Goal: Find specific page/section: Find specific page/section

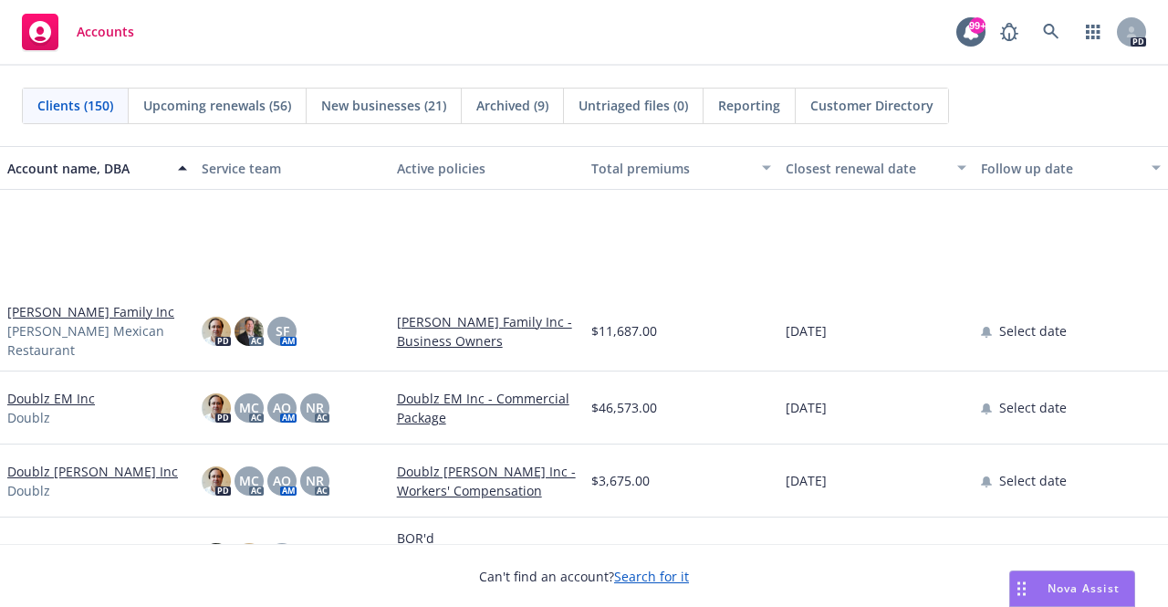
scroll to position [4015, 0]
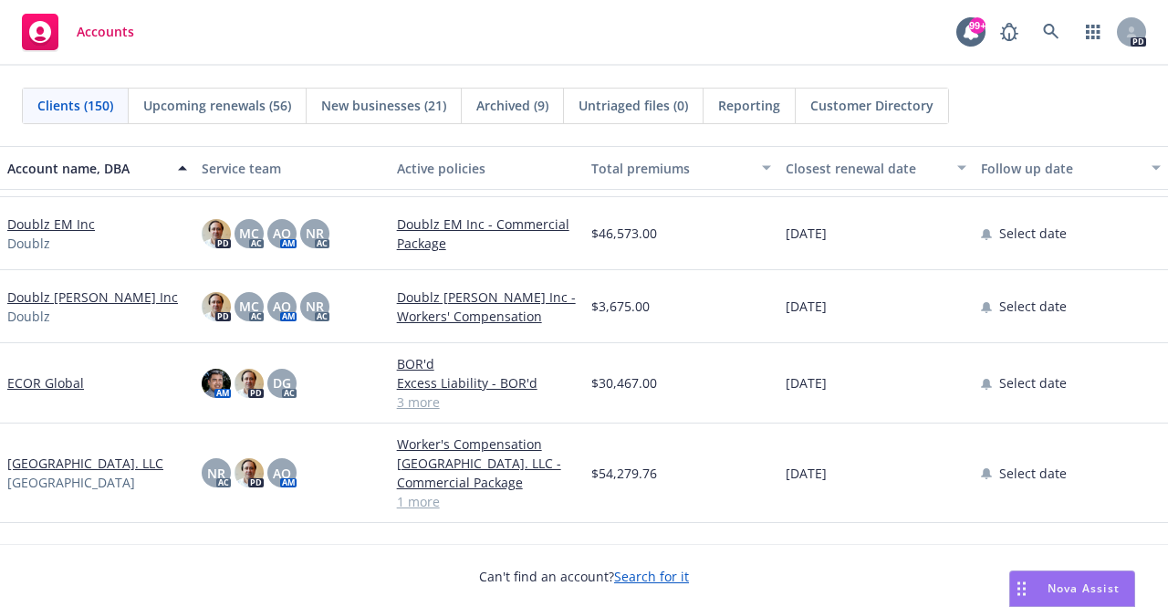
click at [47, 378] on link "ECOR Global" at bounding box center [45, 382] width 77 height 19
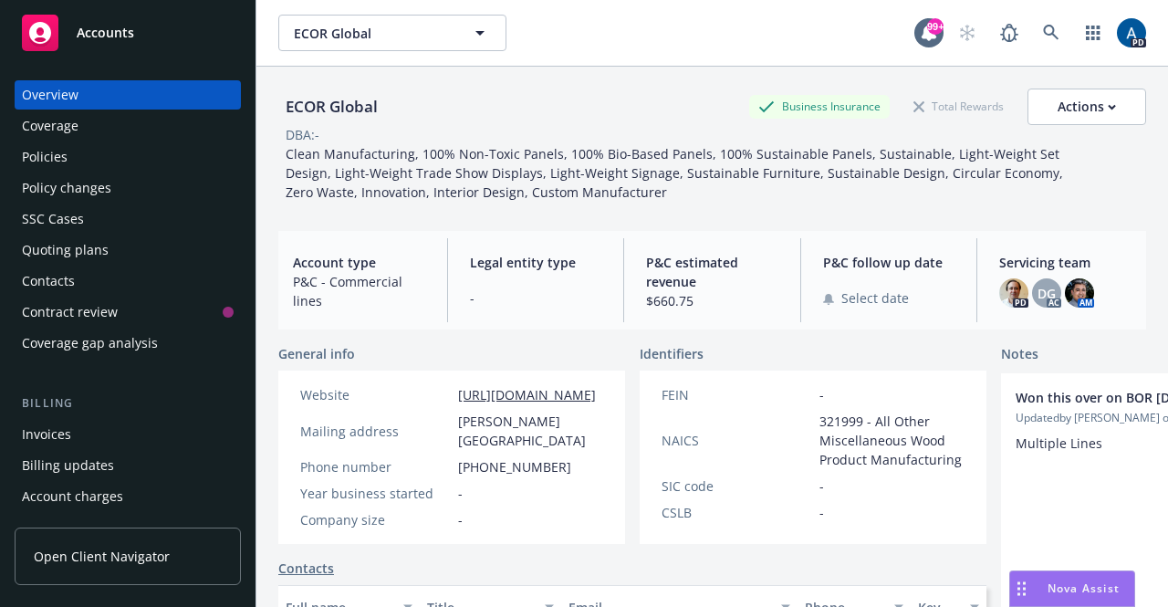
click at [58, 162] on div "Policies" at bounding box center [45, 156] width 46 height 29
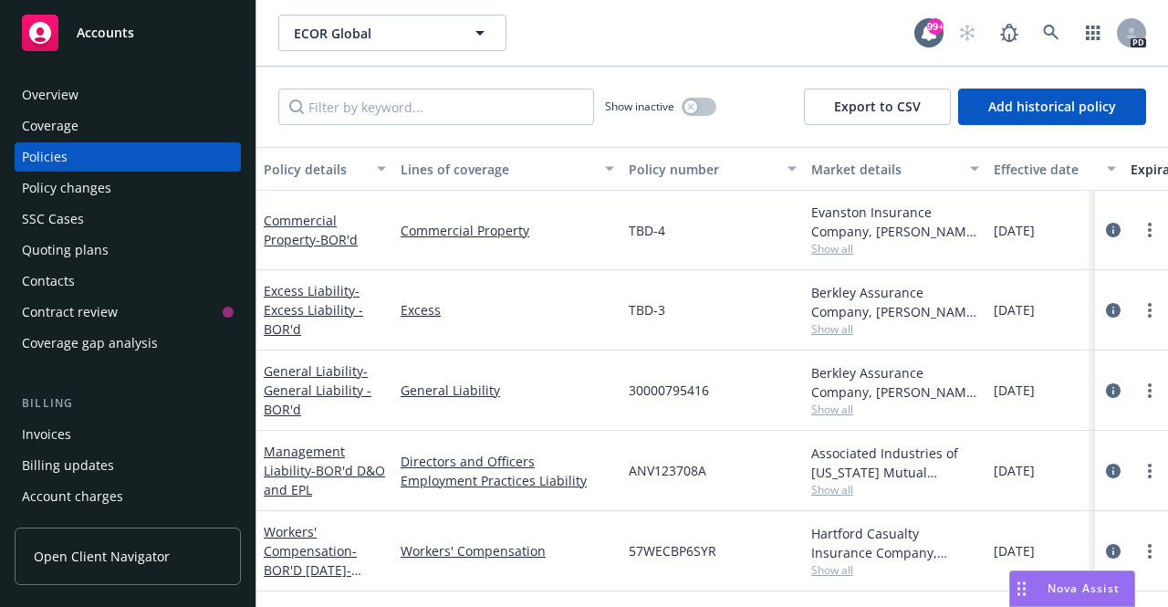
click at [53, 95] on div "Overview" at bounding box center [50, 94] width 57 height 29
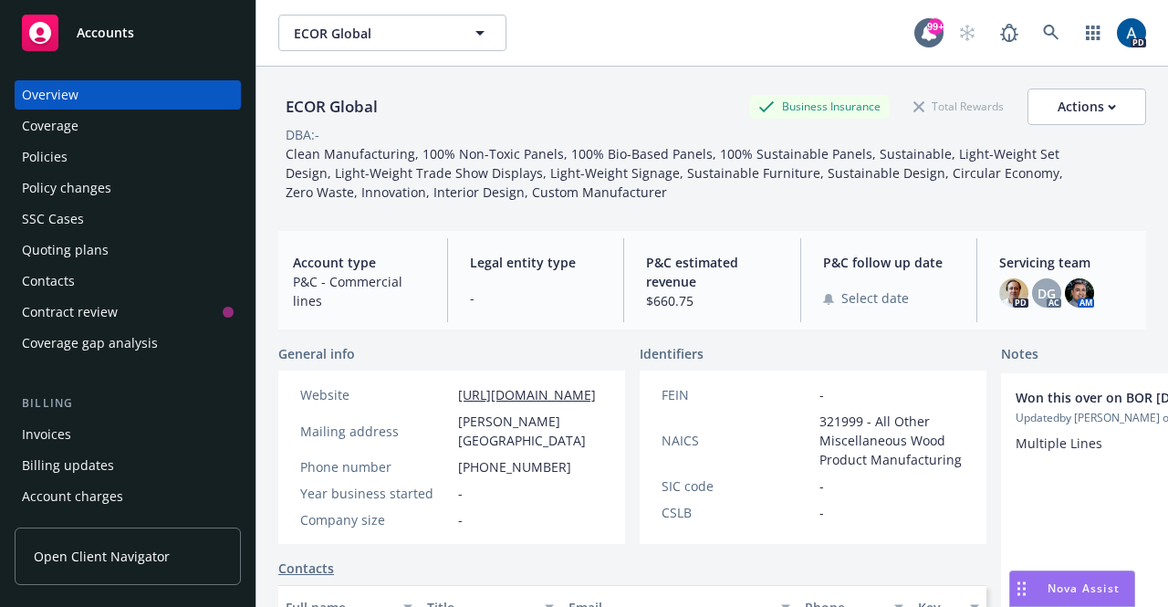
click at [57, 154] on div "Policies" at bounding box center [45, 156] width 46 height 29
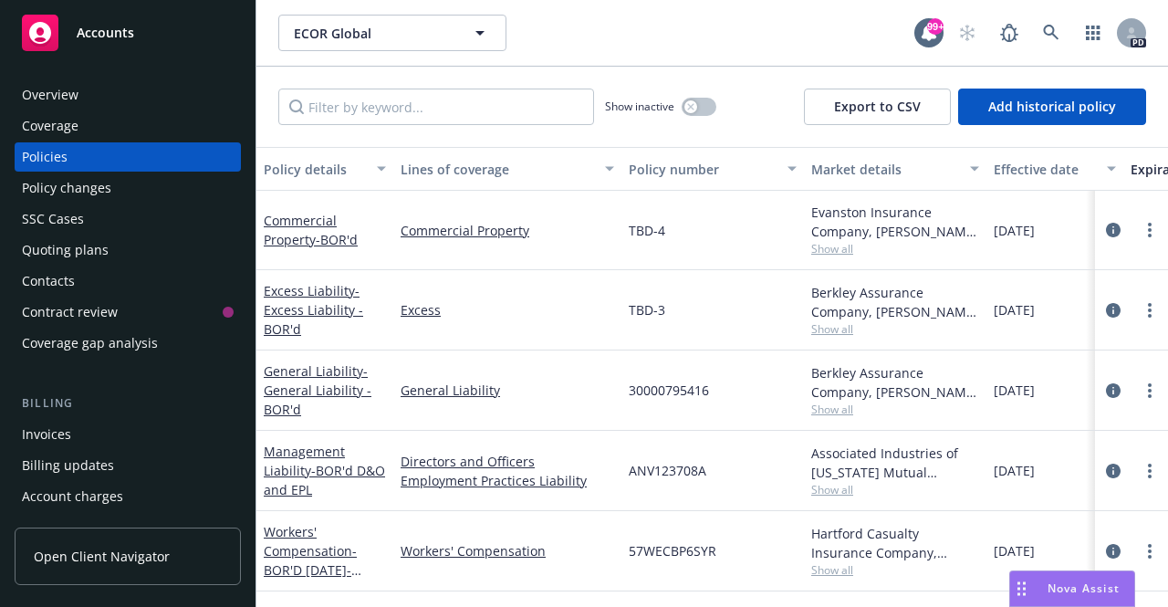
click at [119, 37] on span "Accounts" at bounding box center [105, 33] width 57 height 15
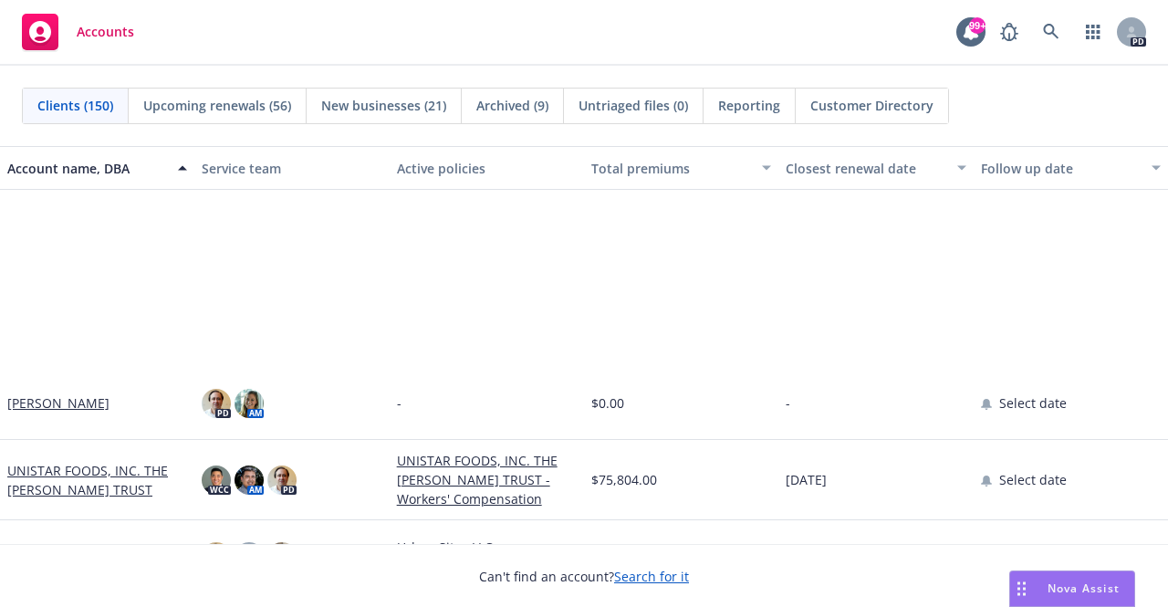
scroll to position [10403, 0]
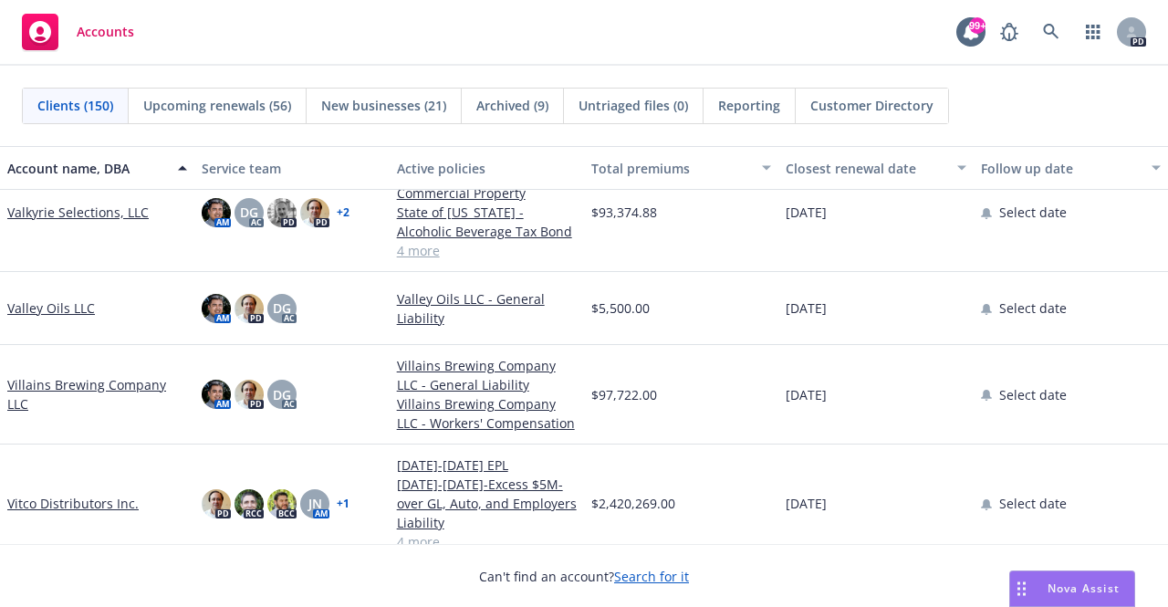
click at [75, 213] on link "Valkyrie Selections, LLC" at bounding box center [77, 212] width 141 height 19
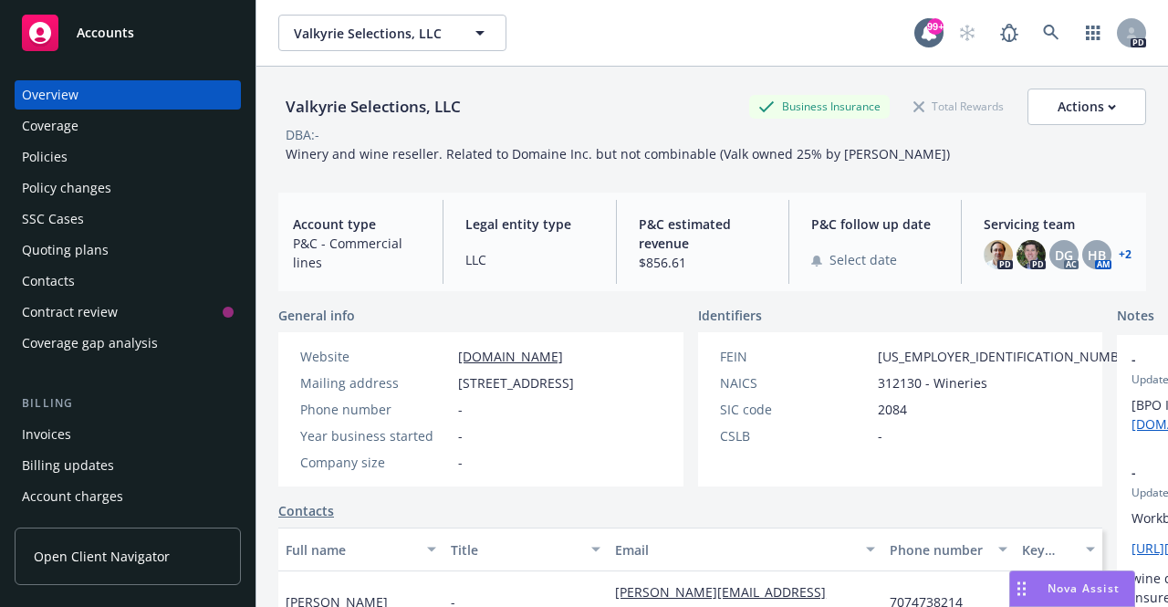
click at [60, 157] on div "Policies" at bounding box center [45, 156] width 46 height 29
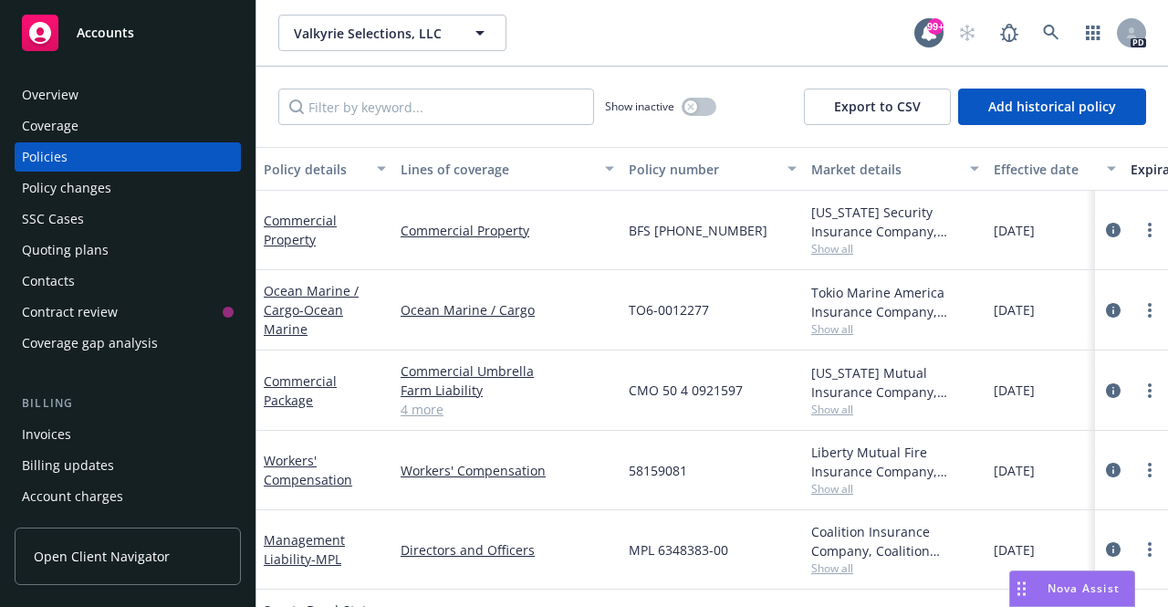
click at [55, 101] on div "Overview" at bounding box center [50, 94] width 57 height 29
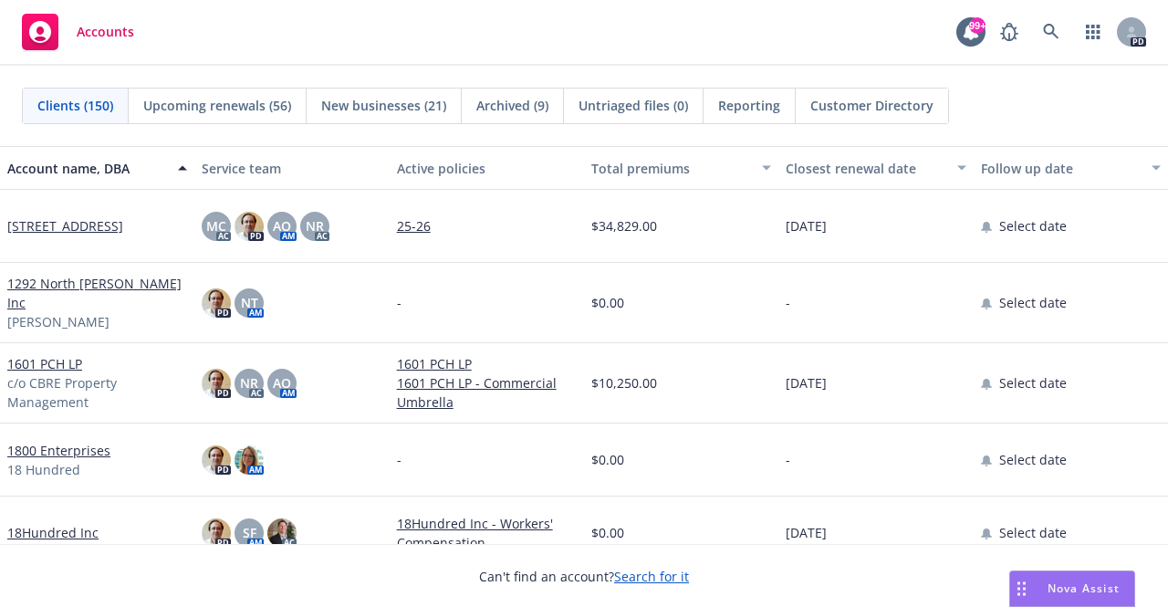
click at [168, 176] on div "Account name, DBA" at bounding box center [97, 168] width 180 height 19
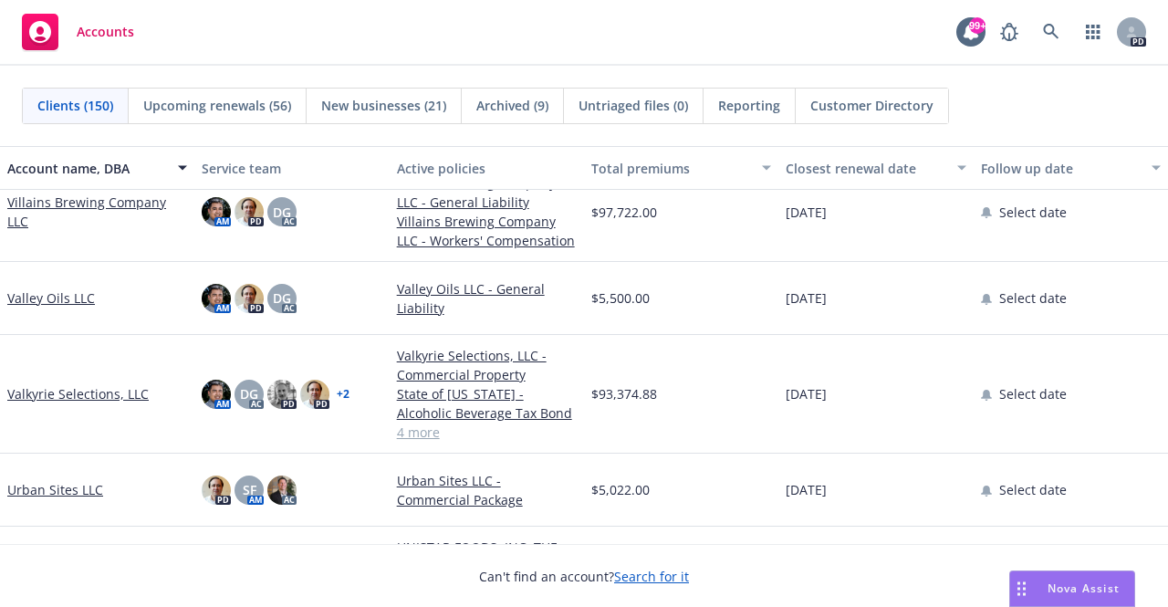
scroll to position [456, 0]
